Goal: Task Accomplishment & Management: Manage account settings

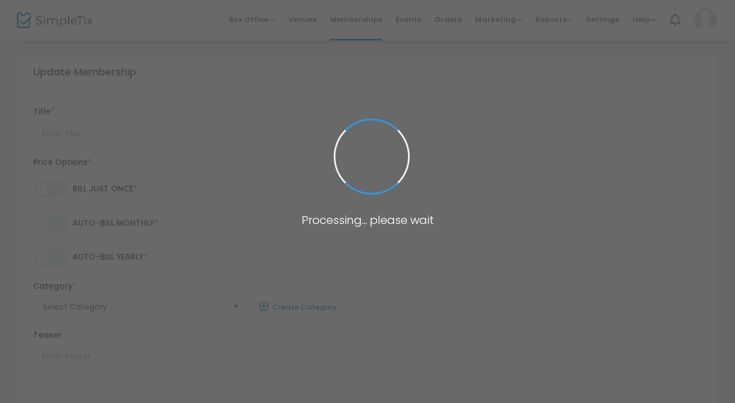
type input "R&R's 25-26 Student/Community Ac. Membership - Duo"
type textarea "Focusing on making theatre accessible to students & young professionals, this m…"
checkbox input "true"
radio input "false"
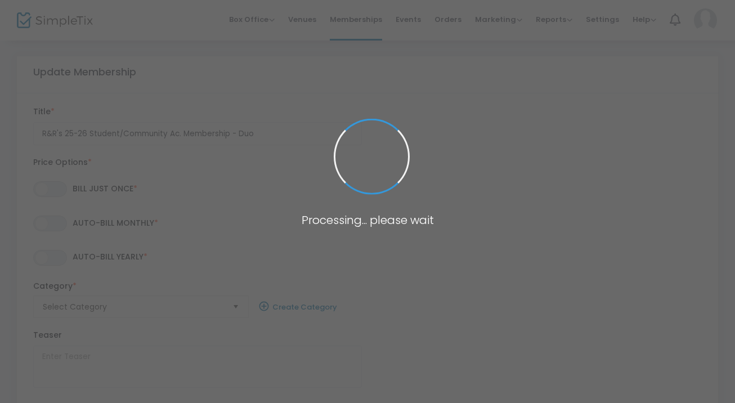
radio input "true"
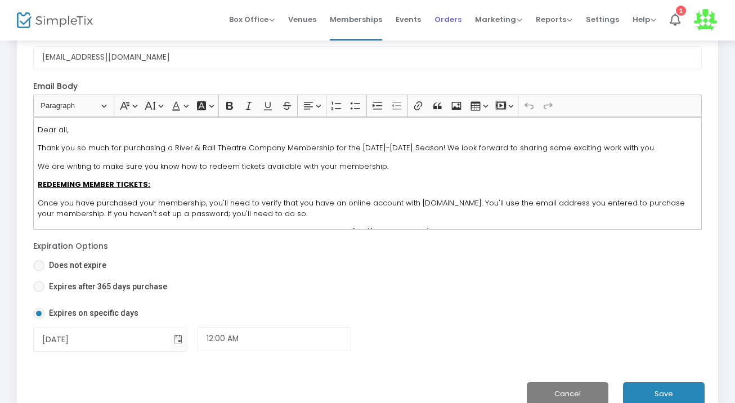
scroll to position [838, 0]
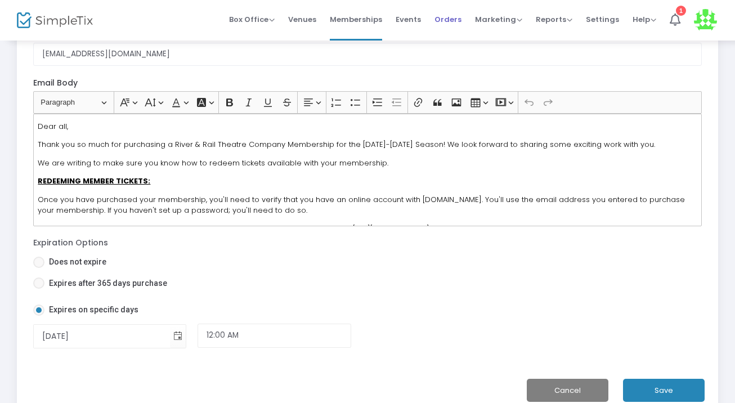
click at [438, 18] on span "Orders" at bounding box center [447, 19] width 27 height 29
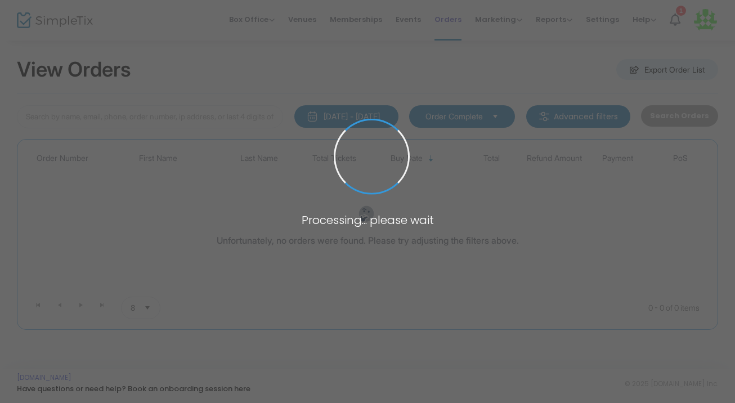
scroll to position [10, 0]
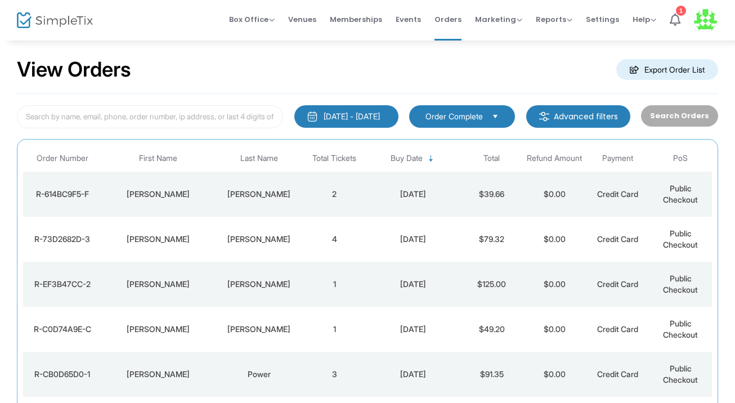
click at [451, 289] on div "9/20/2025" at bounding box center [413, 284] width 89 height 11
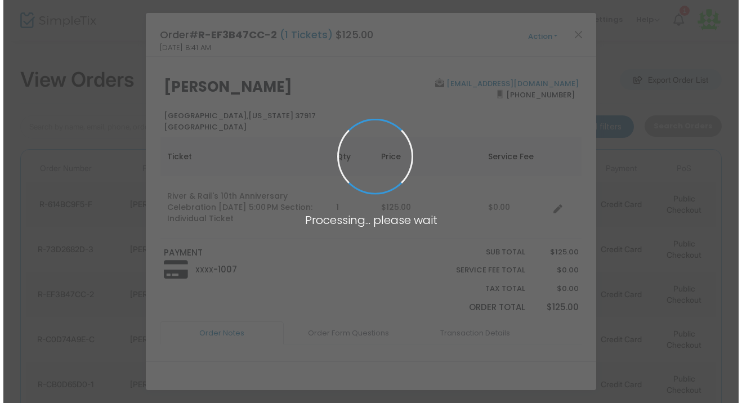
scroll to position [0, 0]
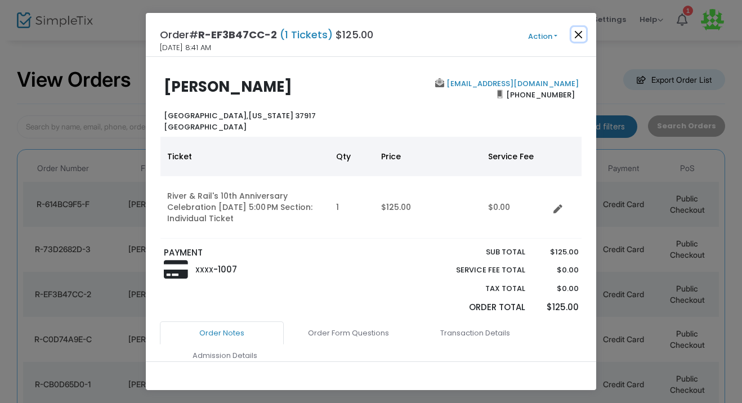
click at [583, 27] on button "Close" at bounding box center [578, 34] width 15 height 15
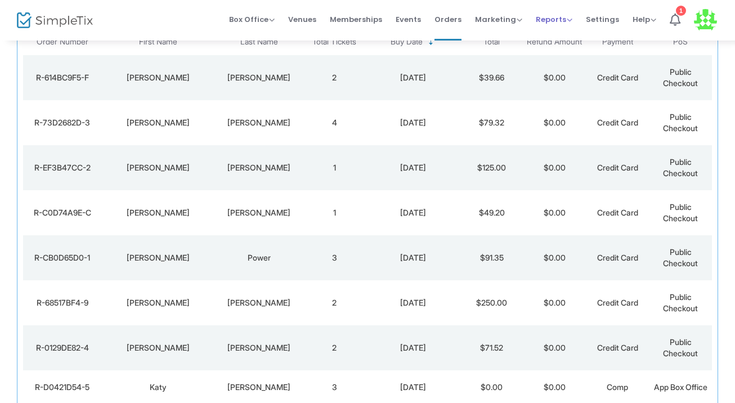
scroll to position [128, 0]
click at [506, 17] on span "Marketing" at bounding box center [498, 19] width 47 height 11
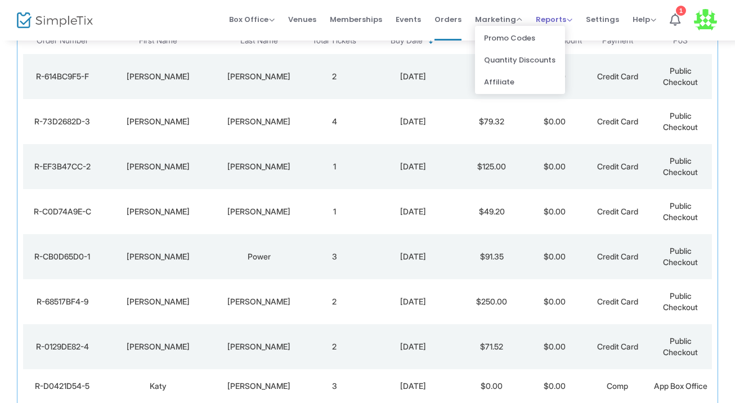
click at [544, 21] on span "Reports" at bounding box center [554, 19] width 37 height 11
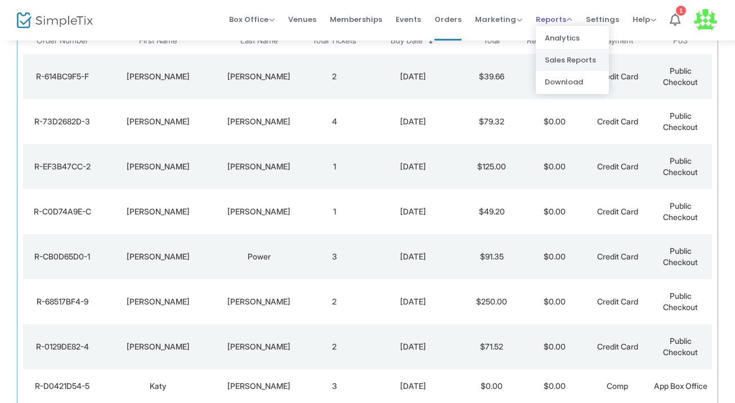
click at [556, 68] on li "Sales Reports" at bounding box center [572, 60] width 73 height 22
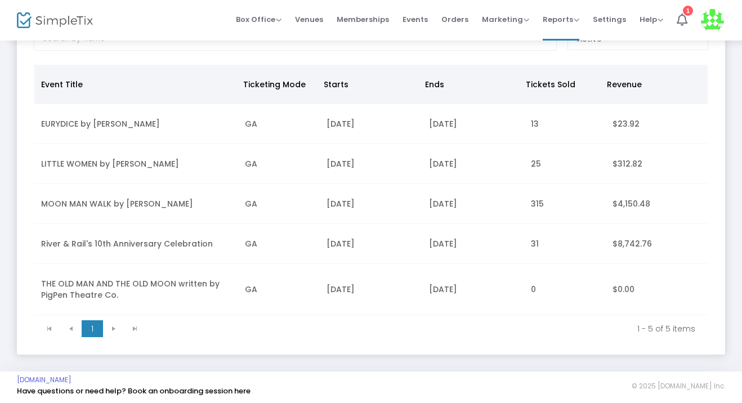
scroll to position [93, 0]
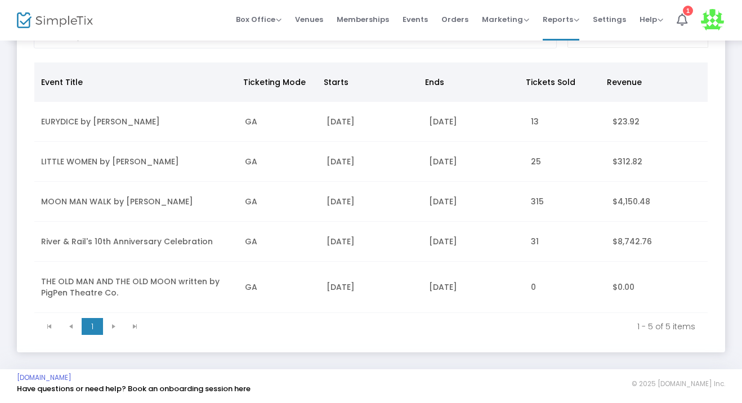
click at [529, 240] on td "31" at bounding box center [565, 242] width 82 height 40
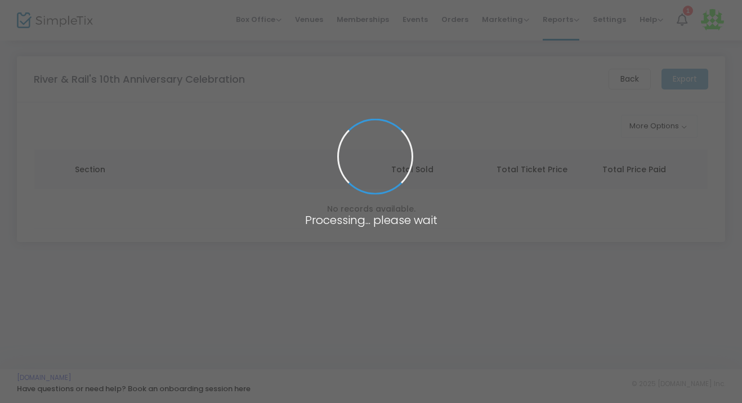
scroll to position [0, 0]
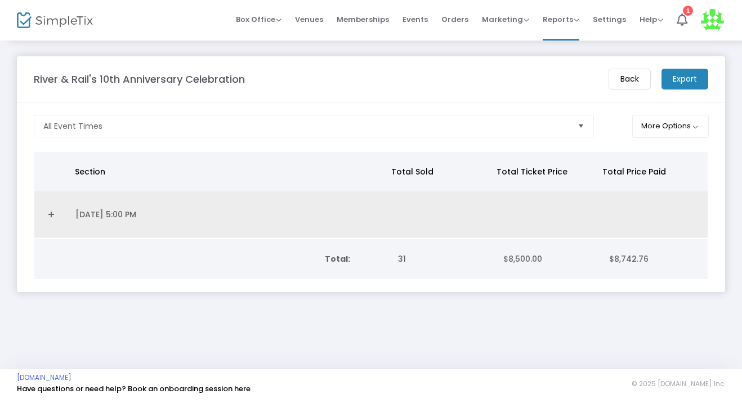
click at [52, 210] on link "Expand Details" at bounding box center [51, 214] width 21 height 18
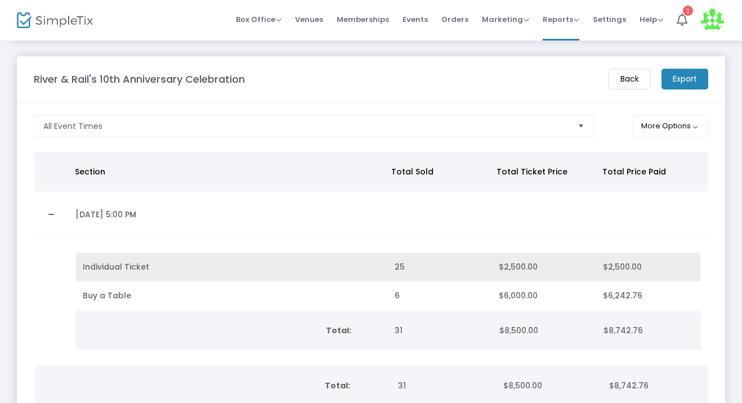
scroll to position [70, 0]
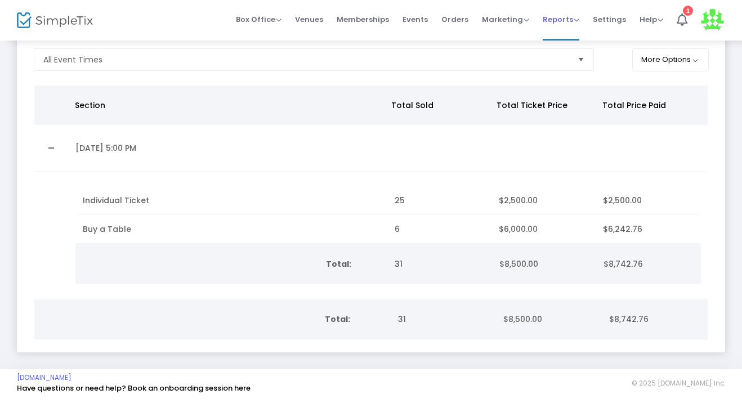
click at [557, 15] on span "Reports" at bounding box center [560, 19] width 37 height 11
click at [513, 16] on span "Marketing" at bounding box center [505, 19] width 47 height 11
click at [518, 35] on li "Promo Codes" at bounding box center [527, 38] width 90 height 22
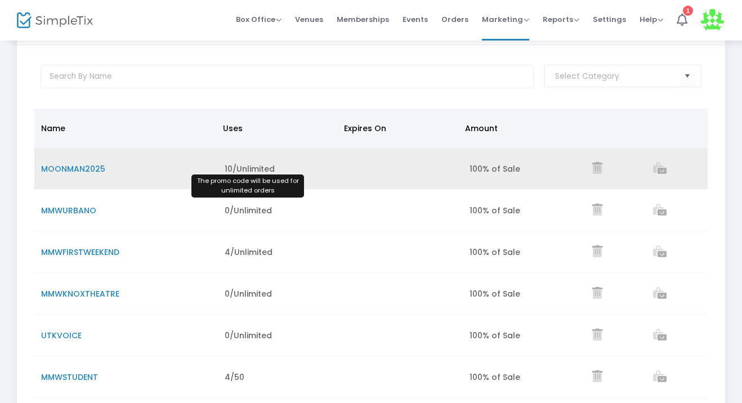
scroll to position [52, 0]
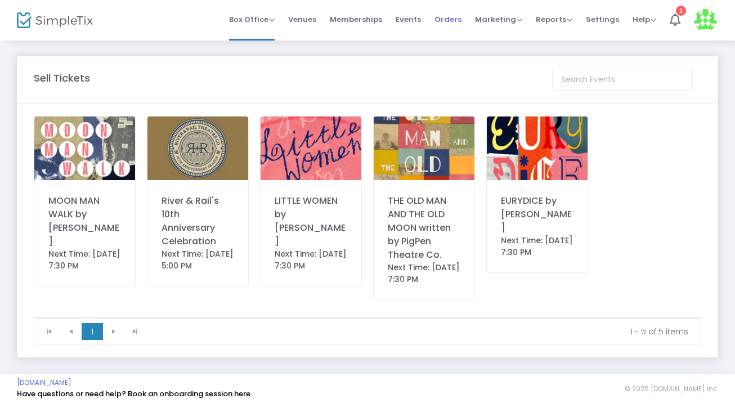
click at [461, 23] on span "Orders" at bounding box center [447, 19] width 27 height 29
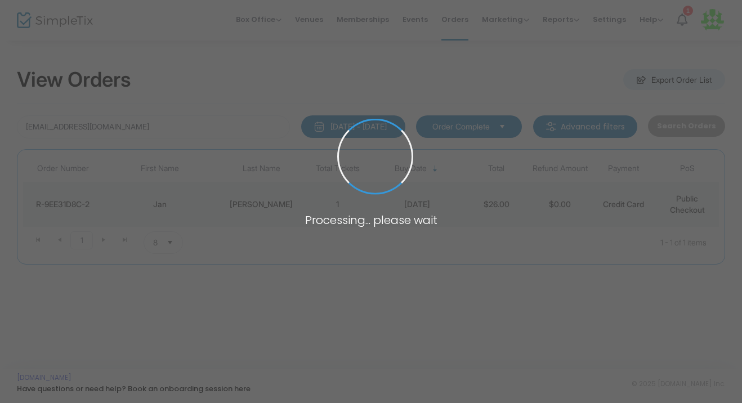
click at [170, 130] on body "Processing... please wait Box Office Sell Tickets Bookings Sell Season Pass Ven…" at bounding box center [371, 201] width 742 height 403
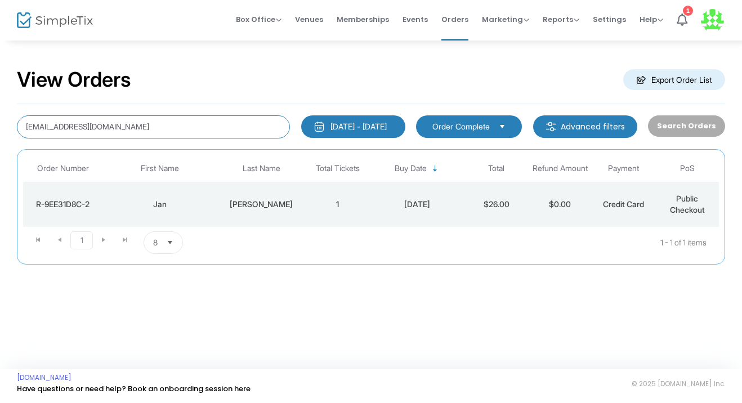
click at [170, 130] on input "jansb6@comcast.net" at bounding box center [153, 126] width 273 height 23
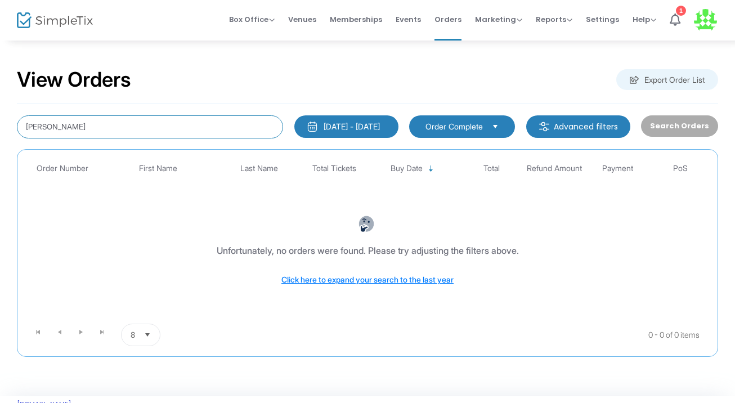
click at [146, 116] on input "mercer" at bounding box center [150, 126] width 266 height 23
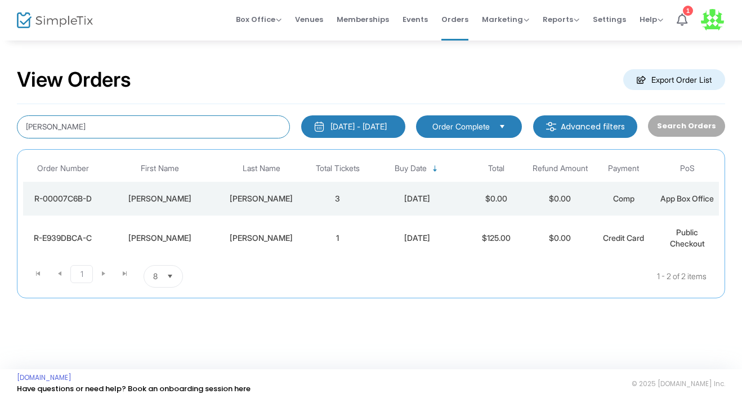
click at [241, 133] on input "alice" at bounding box center [153, 126] width 273 height 23
paste input ".mercer@gmail.com"
type input "[PERSON_NAME][EMAIL_ADDRESS][PERSON_NAME][DOMAIN_NAME]"
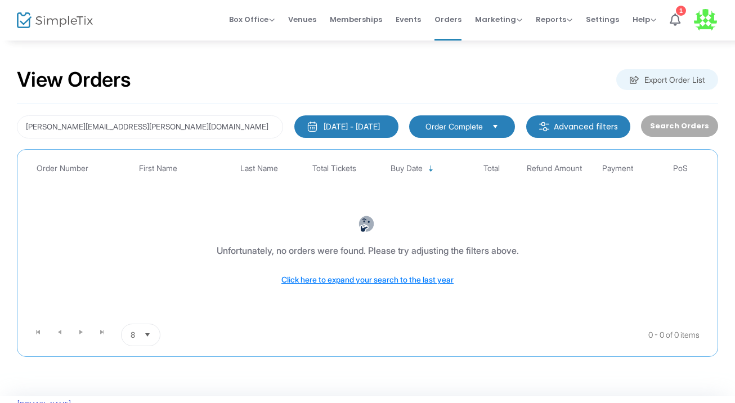
click at [392, 126] on button "8/21/2025 - 9/20/2025" at bounding box center [346, 126] width 104 height 23
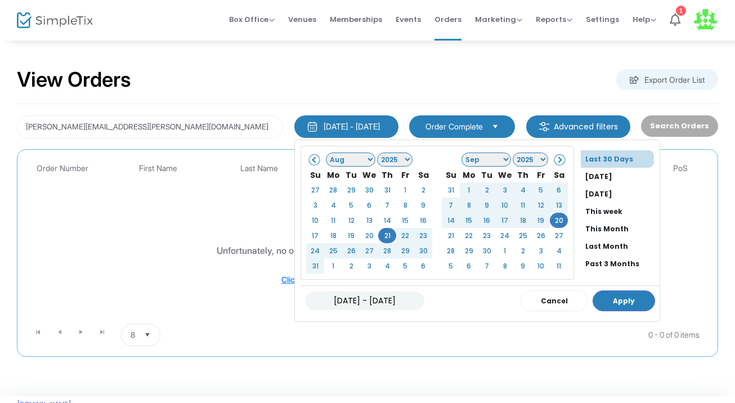
click at [312, 161] on span at bounding box center [315, 159] width 6 height 6
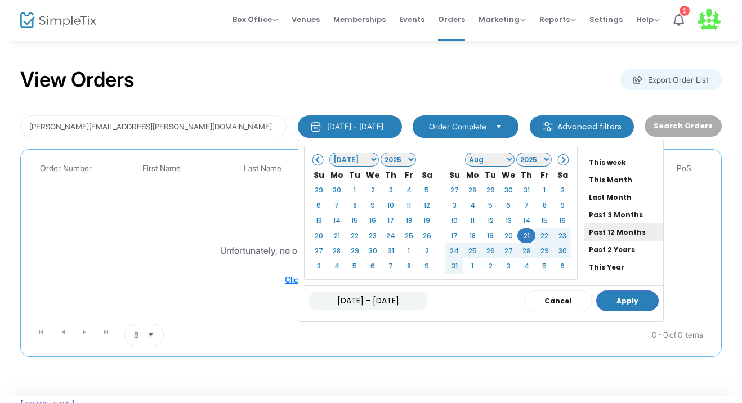
scroll to position [86, 0]
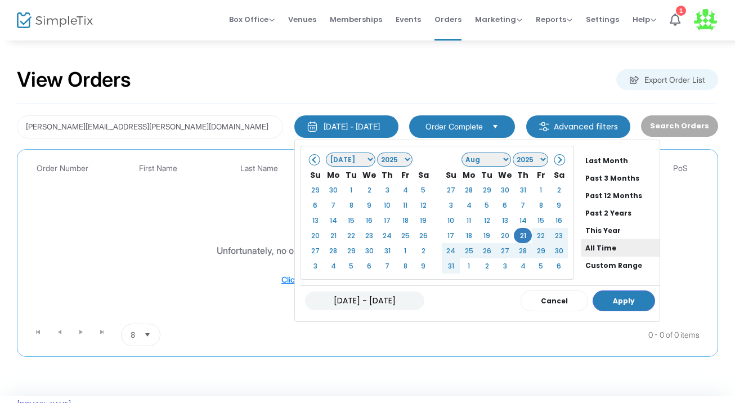
click at [584, 248] on li "All Time" at bounding box center [620, 247] width 79 height 17
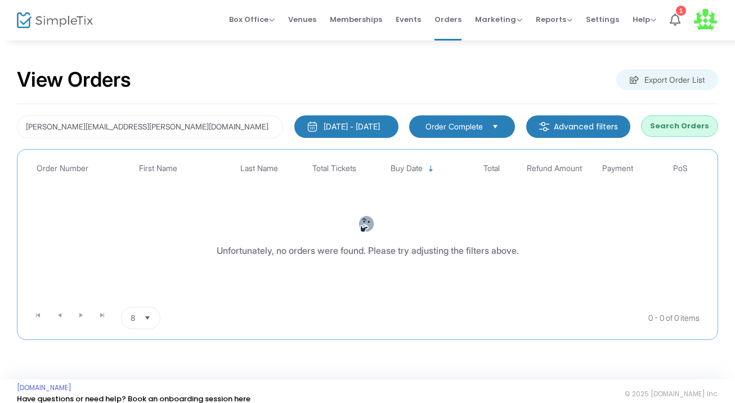
click at [704, 126] on button "Search Orders" at bounding box center [679, 125] width 77 height 21
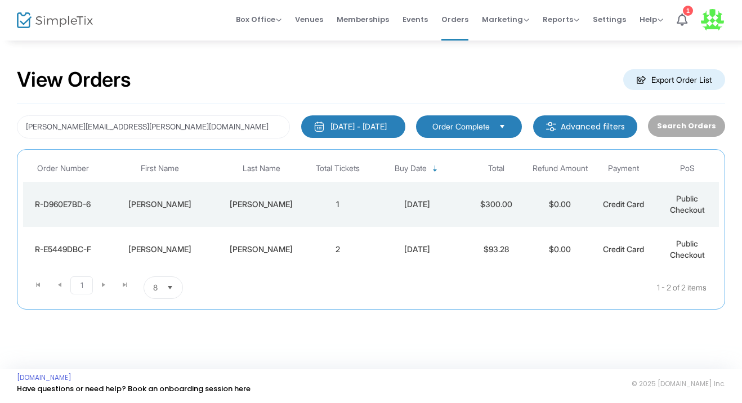
click at [300, 207] on div "[PERSON_NAME]" at bounding box center [260, 204] width 83 height 11
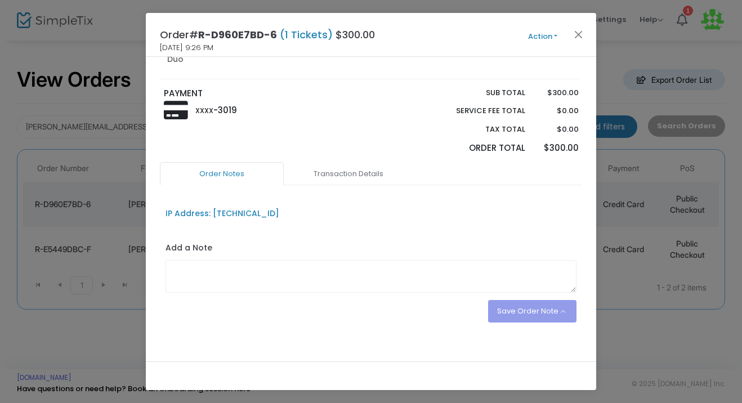
scroll to position [47, 0]
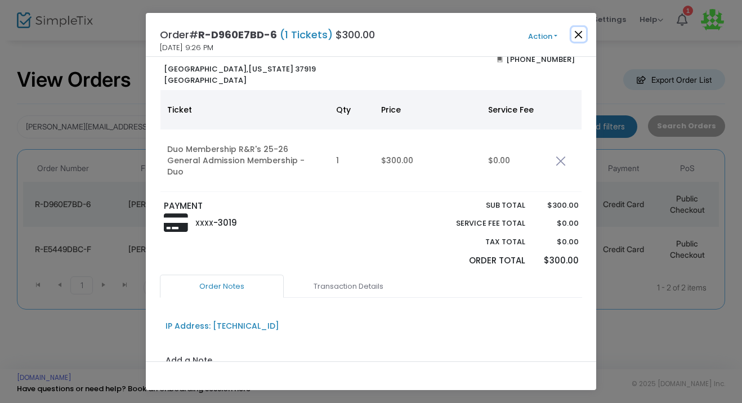
click at [576, 35] on button "Close" at bounding box center [578, 34] width 15 height 15
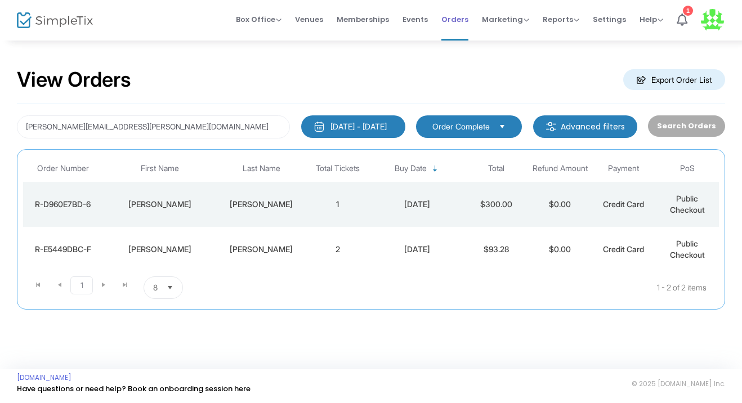
click at [461, 16] on span "Orders" at bounding box center [454, 19] width 27 height 29
click at [189, 118] on input "[PERSON_NAME][EMAIL_ADDRESS][PERSON_NAME][DOMAIN_NAME]" at bounding box center [153, 126] width 273 height 23
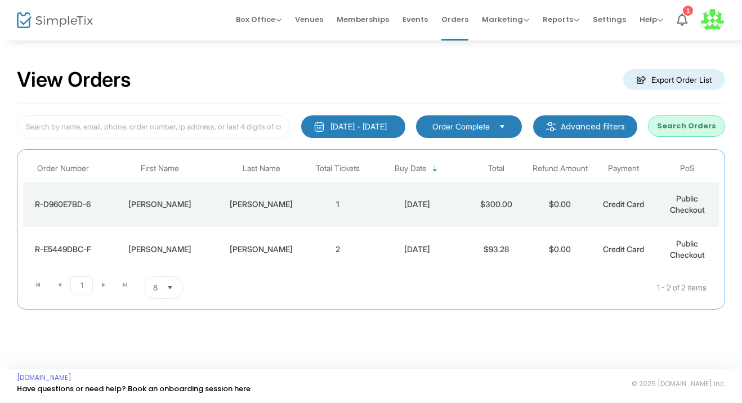
click at [315, 96] on div "View Orders Export Order List" at bounding box center [371, 80] width 708 height 48
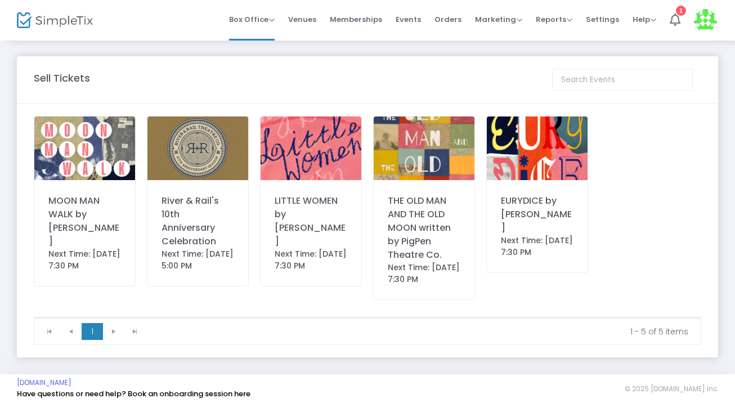
click at [353, 19] on body "Processing... please wait Box Office Sell Tickets Bookings Sell Season Pass Ven…" at bounding box center [367, 201] width 735 height 403
click at [353, 19] on span "Memberships" at bounding box center [356, 19] width 52 height 29
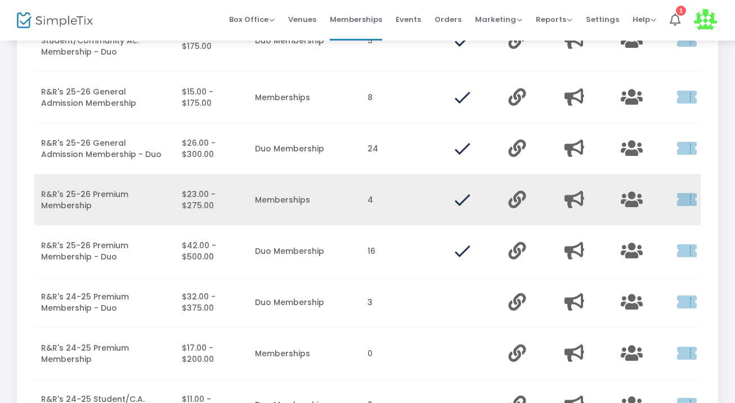
scroll to position [0, 116]
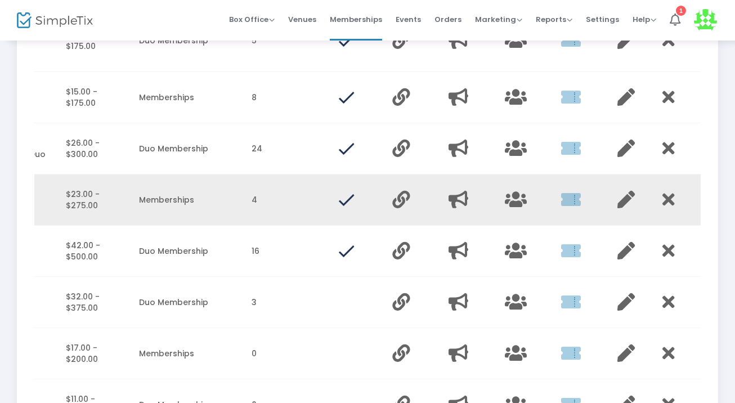
click at [613, 199] on td "Data table" at bounding box center [633, 199] width 45 height 51
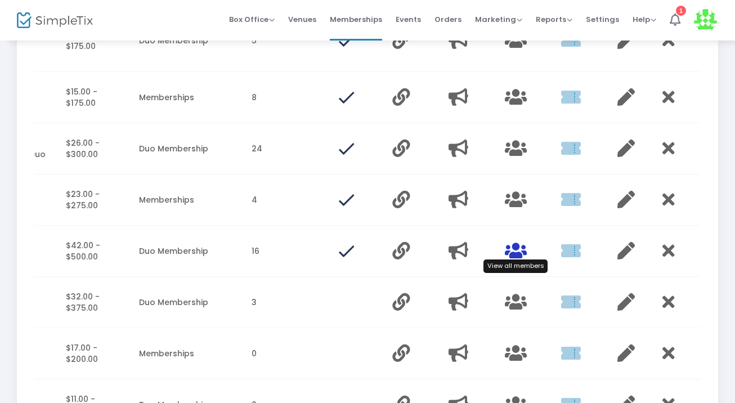
click at [511, 257] on icon "Data table" at bounding box center [516, 250] width 22 height 17
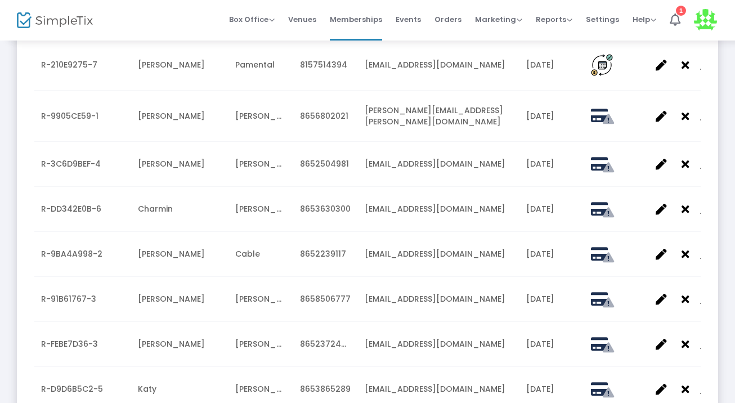
scroll to position [702, 0]
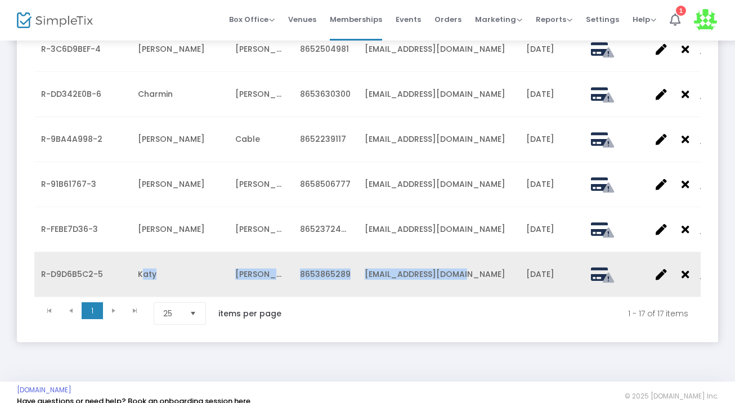
drag, startPoint x: 136, startPoint y: 262, endPoint x: 473, endPoint y: 261, distance: 337.0
click at [473, 261] on tr "R-D9D6B5C2-5 [PERSON_NAME] 8653865289 [EMAIL_ADDRESS][DOMAIN_NAME] [DATE]" at bounding box center [367, 274] width 666 height 45
copy tr "[PERSON_NAME] 8653865289 [EMAIL_ADDRESS][DOMAIN_NAME]"
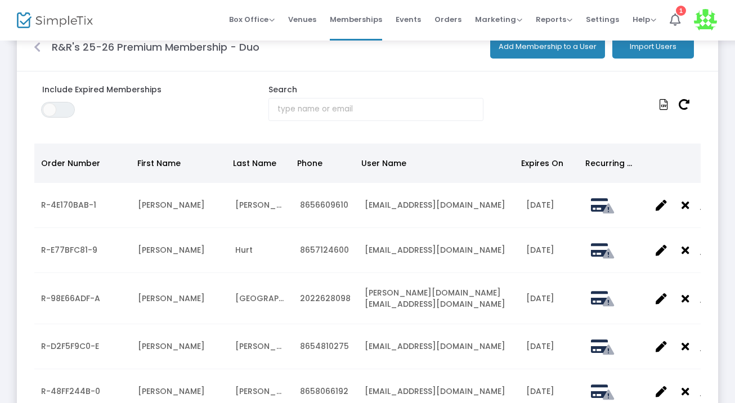
scroll to position [0, 0]
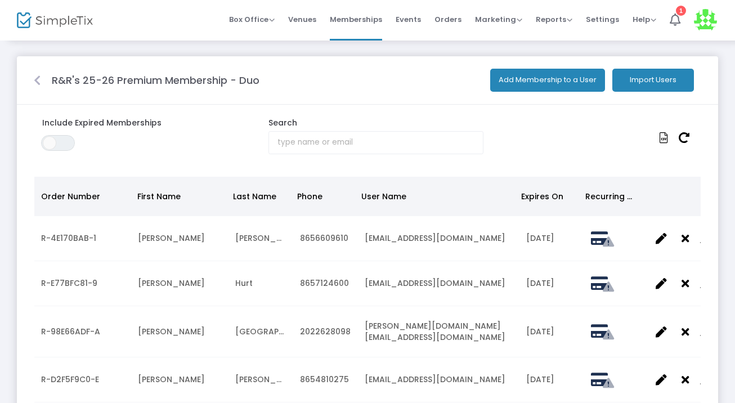
click at [39, 77] on icon at bounding box center [37, 80] width 7 height 11
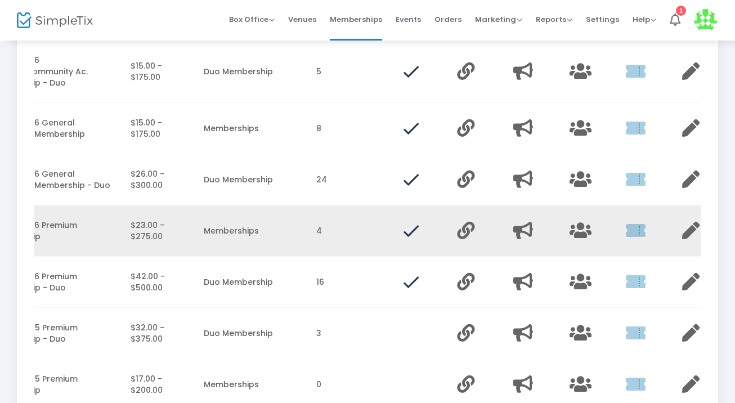
scroll to position [0, 116]
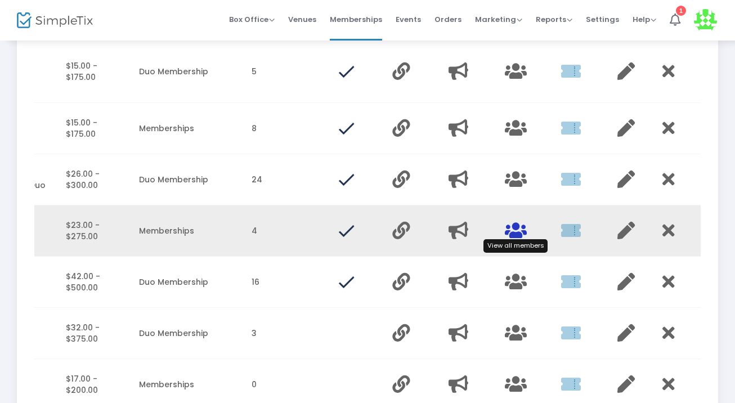
click at [518, 230] on icon "Data table" at bounding box center [516, 230] width 22 height 17
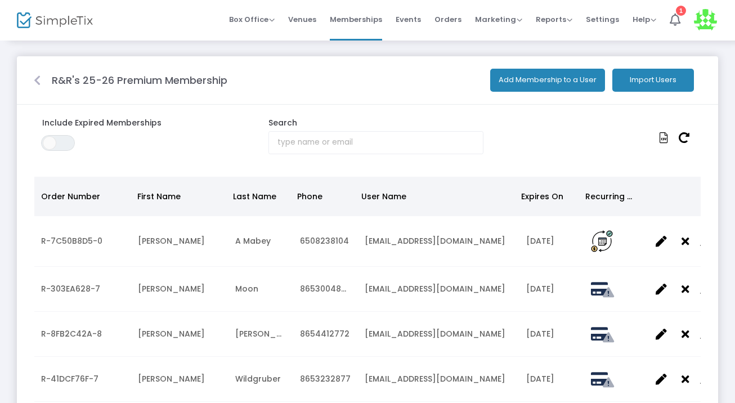
click at [37, 80] on icon at bounding box center [37, 80] width 7 height 11
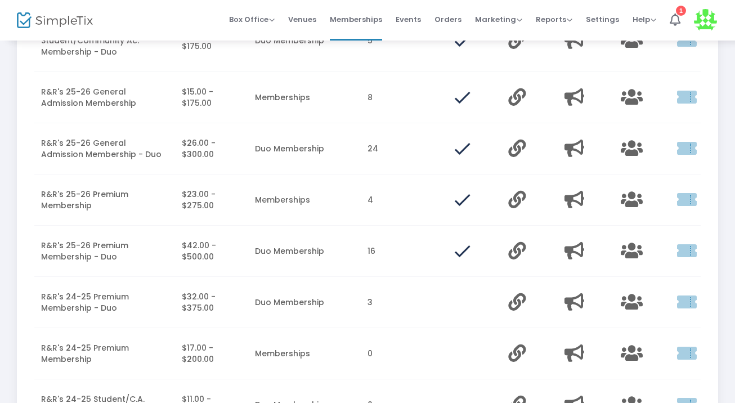
scroll to position [241, 0]
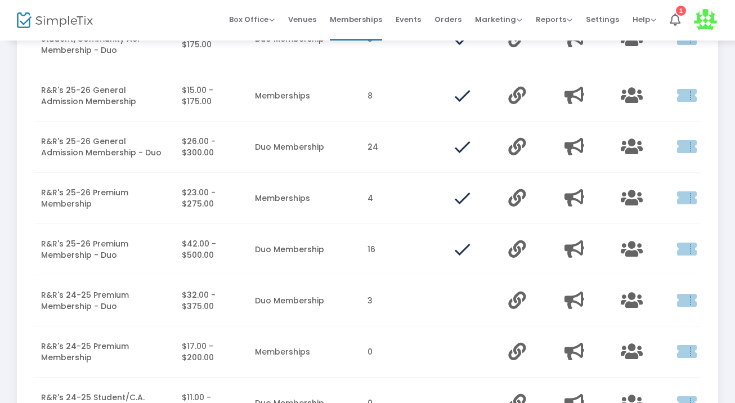
click at [646, 139] on td "Data table" at bounding box center [642, 147] width 56 height 51
click at [623, 139] on icon "Data table" at bounding box center [632, 146] width 22 height 17
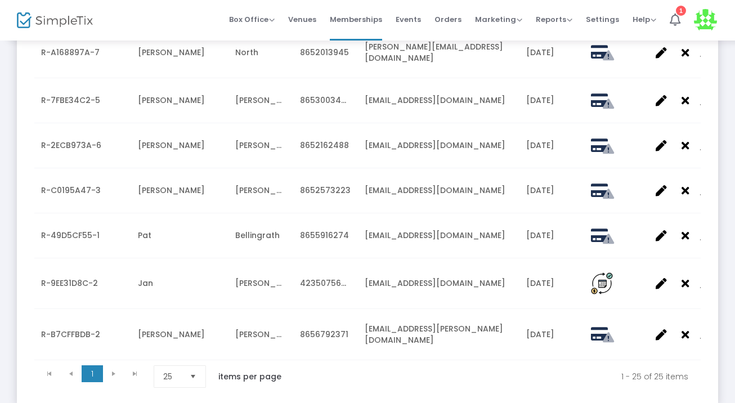
scroll to position [1062, 0]
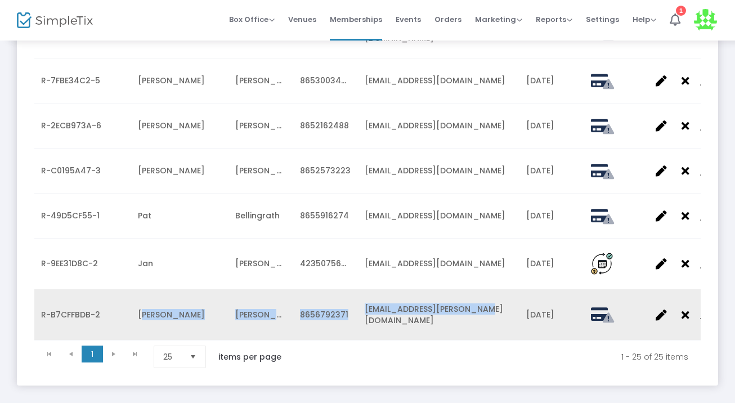
drag, startPoint x: 137, startPoint y: 262, endPoint x: 491, endPoint y: 264, distance: 353.9
click at [491, 289] on tr "R-B7CFFBDB-2 [PERSON_NAME] 8656792371 [EMAIL_ADDRESS][PERSON_NAME][DOMAIN_NAME]…" at bounding box center [367, 314] width 666 height 51
copy tr "[PERSON_NAME] 8656792371 [EMAIL_ADDRESS][PERSON_NAME][DOMAIN_NAME]"
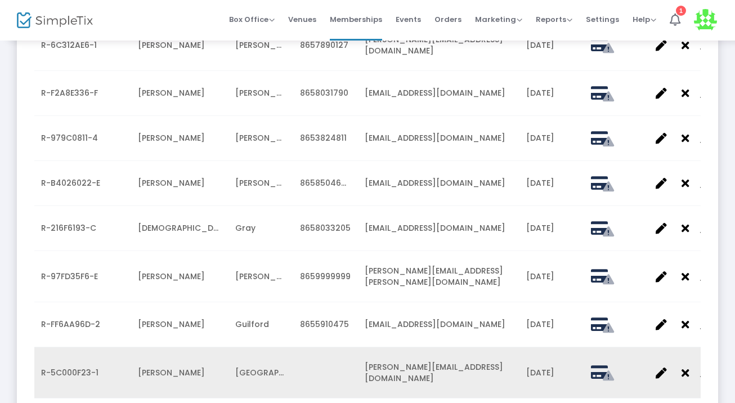
scroll to position [0, 0]
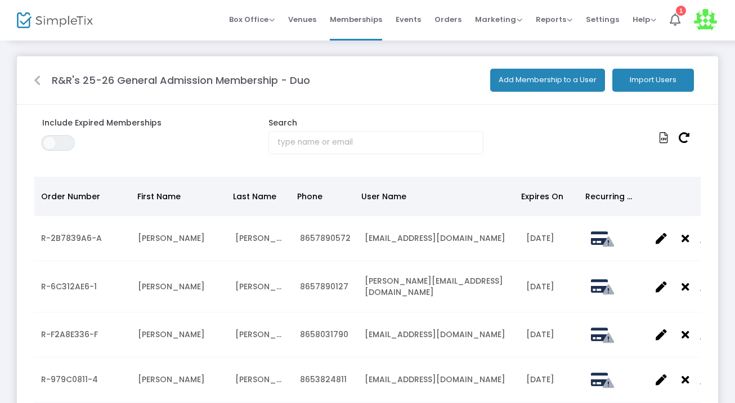
click at [32, 78] on div at bounding box center [37, 80] width 18 height 15
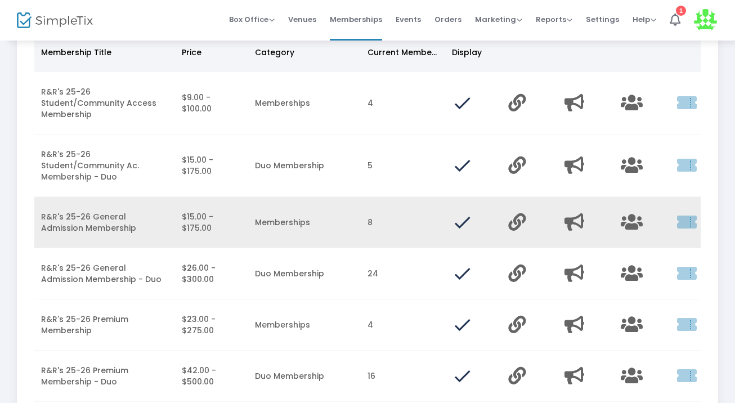
scroll to position [115, 0]
click at [627, 224] on icon "Data table" at bounding box center [632, 221] width 22 height 17
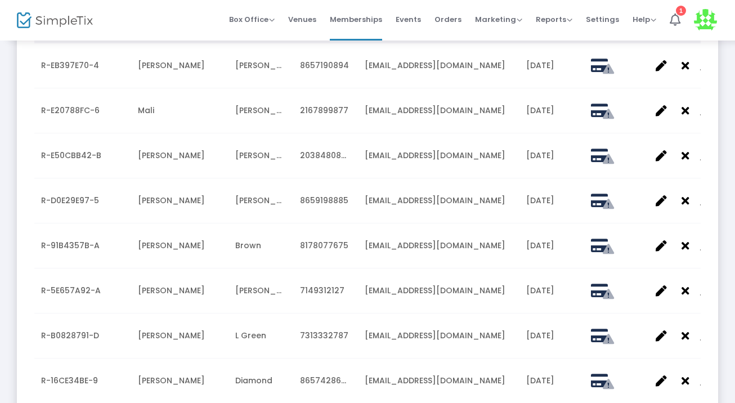
scroll to position [291, 0]
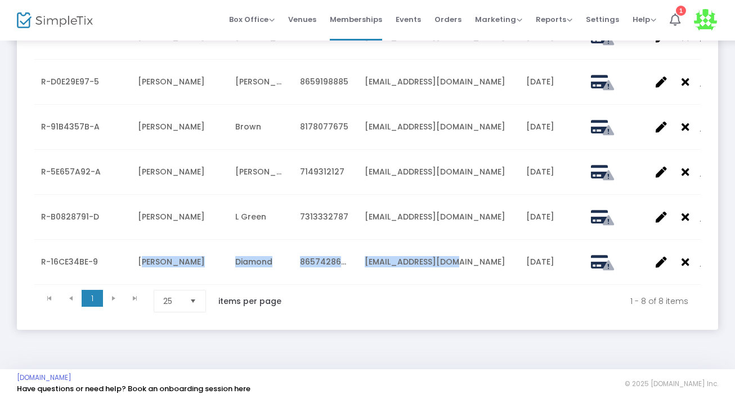
drag, startPoint x: 137, startPoint y: 261, endPoint x: 473, endPoint y: 266, distance: 336.5
click at [473, 266] on tr "R-16CE34BE-9 [PERSON_NAME] 8657428667 [EMAIL_ADDRESS][DOMAIN_NAME] [DATE]" at bounding box center [367, 262] width 666 height 45
copy tr "[PERSON_NAME] 8657428667 [EMAIL_ADDRESS][DOMAIN_NAME]"
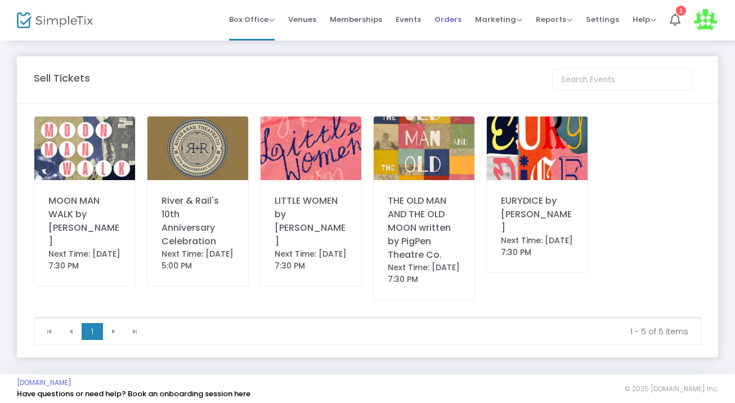
click at [461, 19] on span "Orders" at bounding box center [447, 19] width 27 height 29
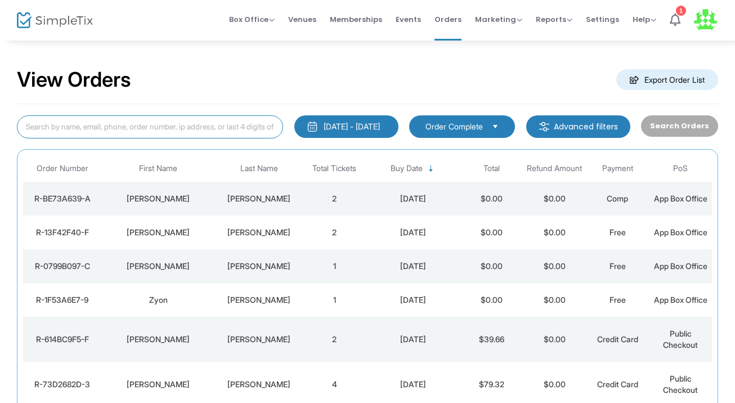
click at [171, 127] on input at bounding box center [150, 126] width 266 height 23
type input "laura"
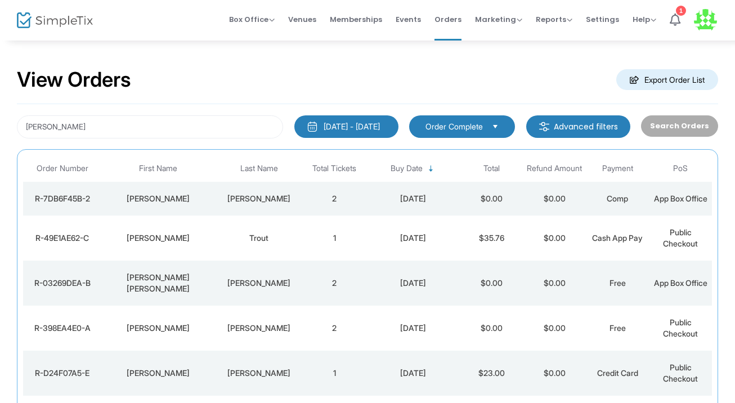
click at [209, 203] on div "Laura" at bounding box center [158, 198] width 107 height 11
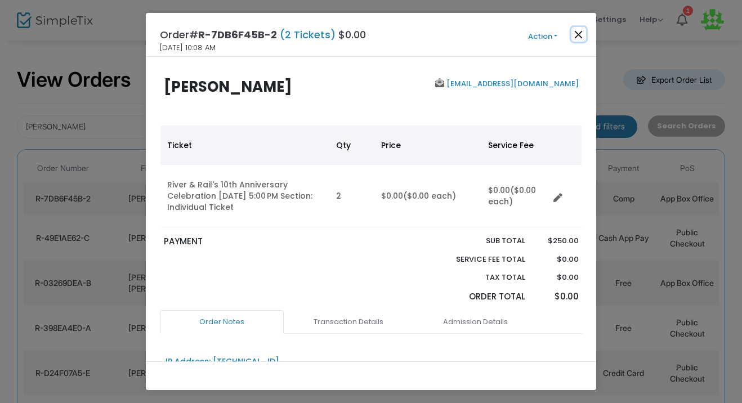
click at [577, 35] on button "Close" at bounding box center [578, 34] width 15 height 15
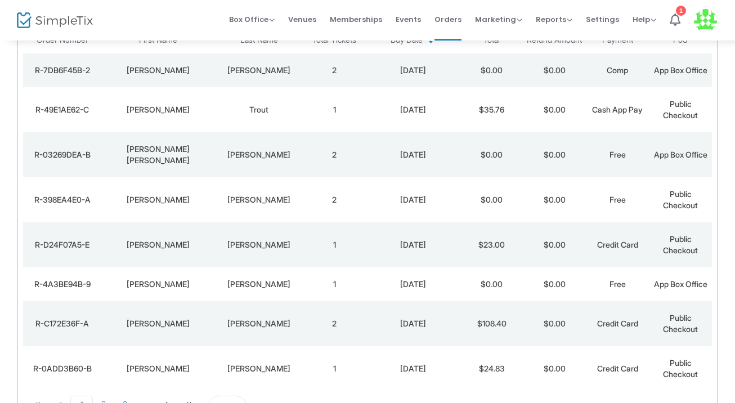
scroll to position [136, 0]
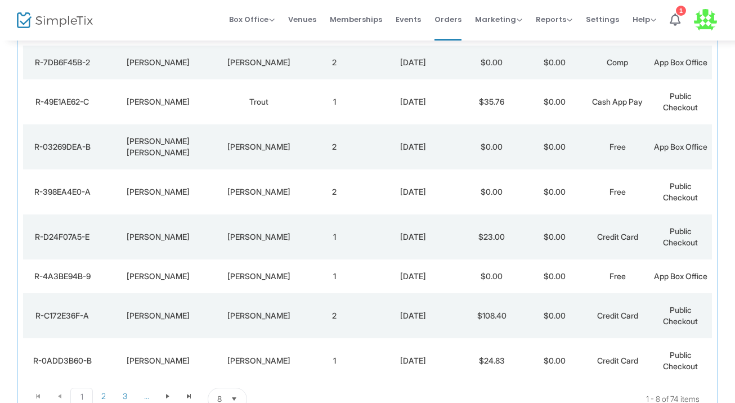
click at [376, 231] on div "8/19/2025" at bounding box center [413, 236] width 89 height 11
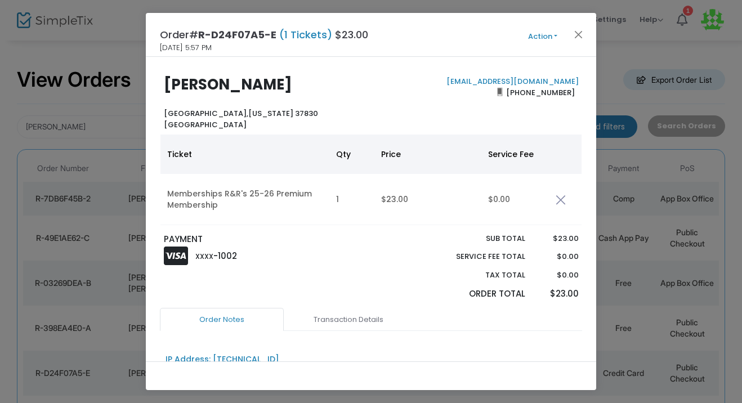
scroll to position [0, 0]
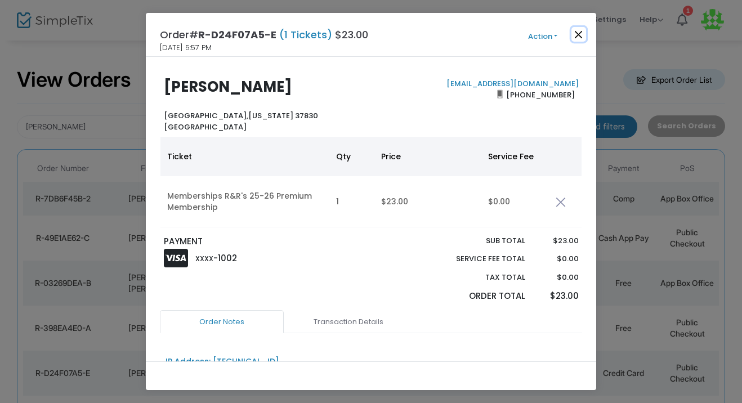
click at [581, 31] on button "Close" at bounding box center [578, 34] width 15 height 15
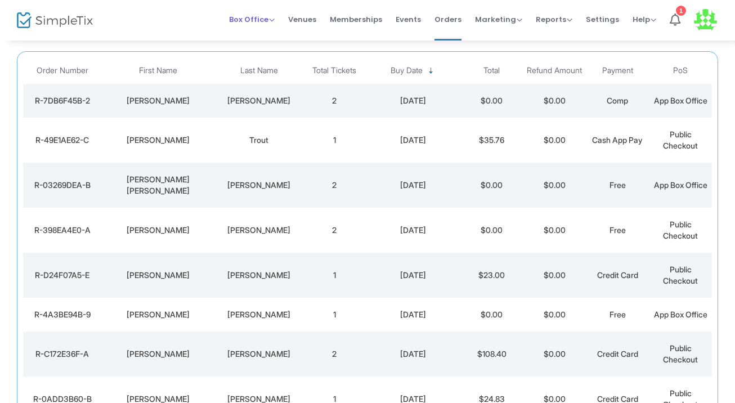
scroll to position [105, 0]
